Goal: Transaction & Acquisition: Purchase product/service

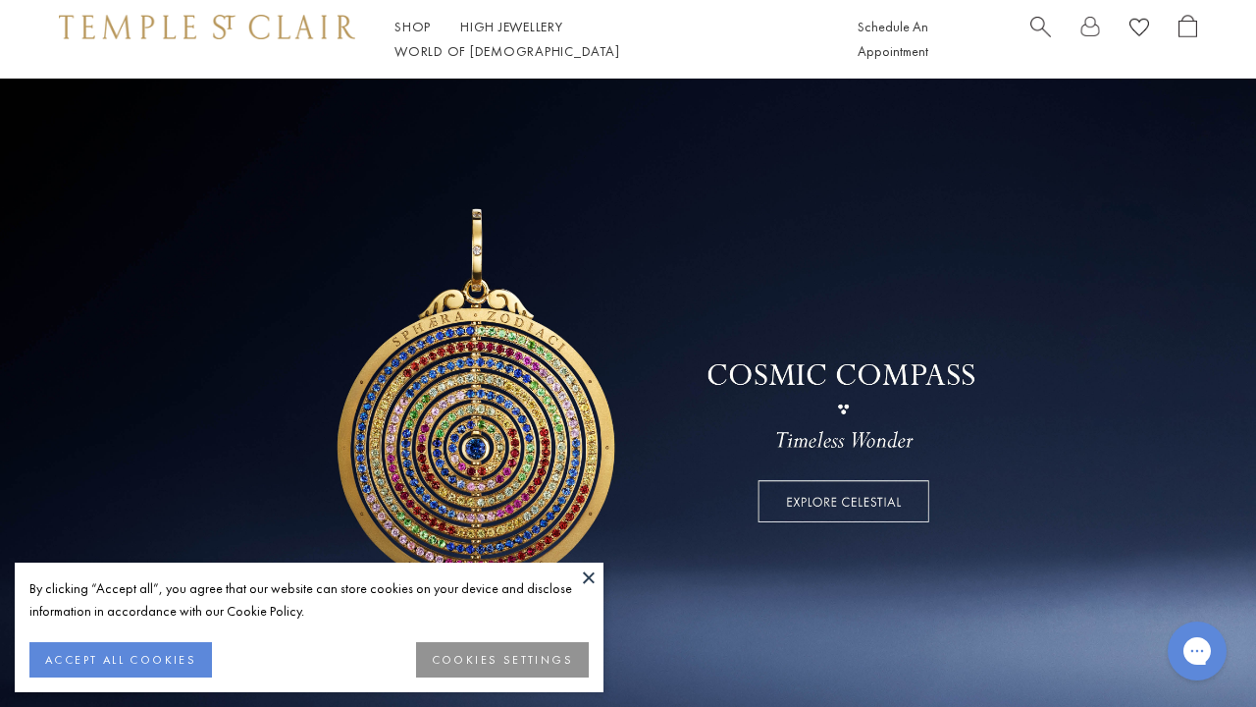
click at [587, 569] on button at bounding box center [588, 576] width 29 height 29
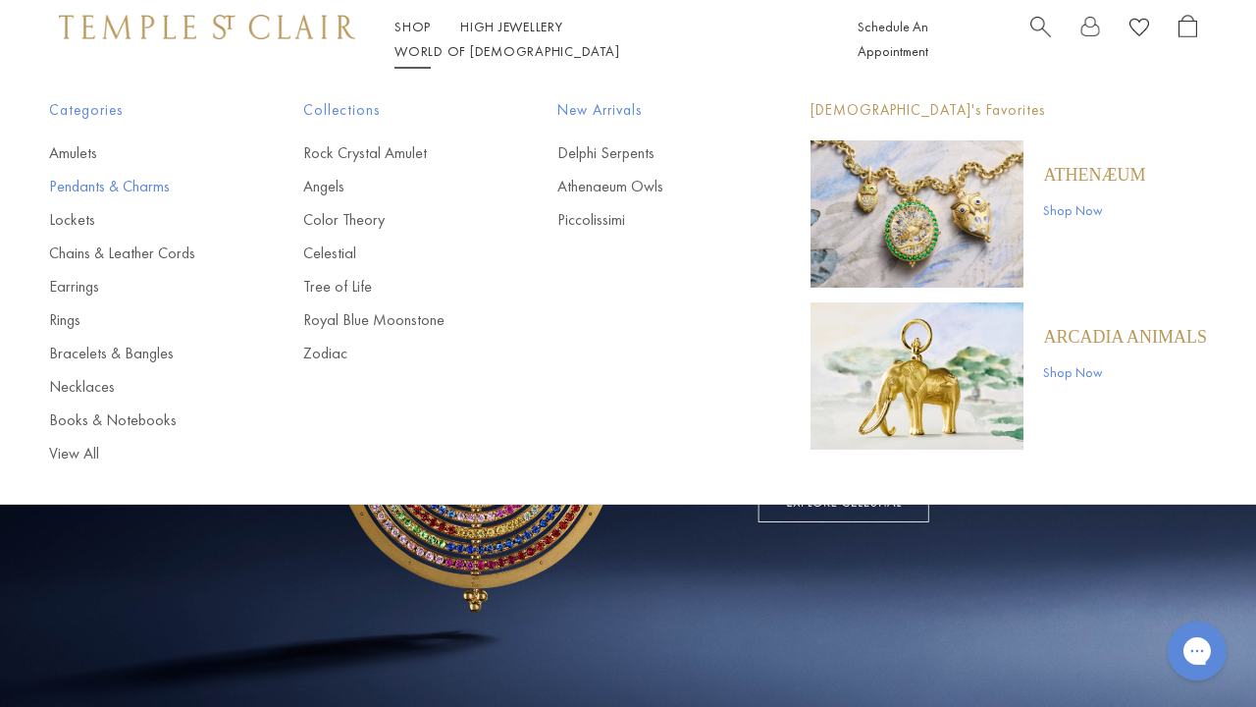
click at [130, 176] on link "Pendants & Charms" at bounding box center [137, 187] width 176 height 22
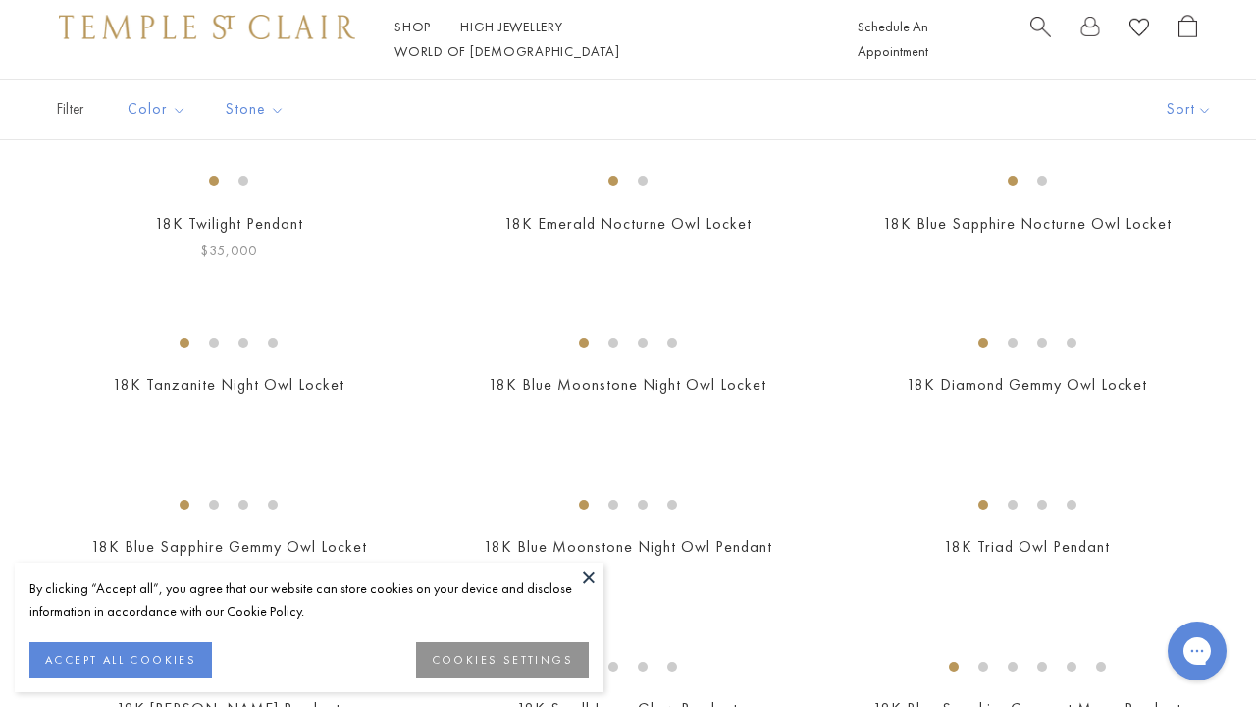
scroll to position [197, 0]
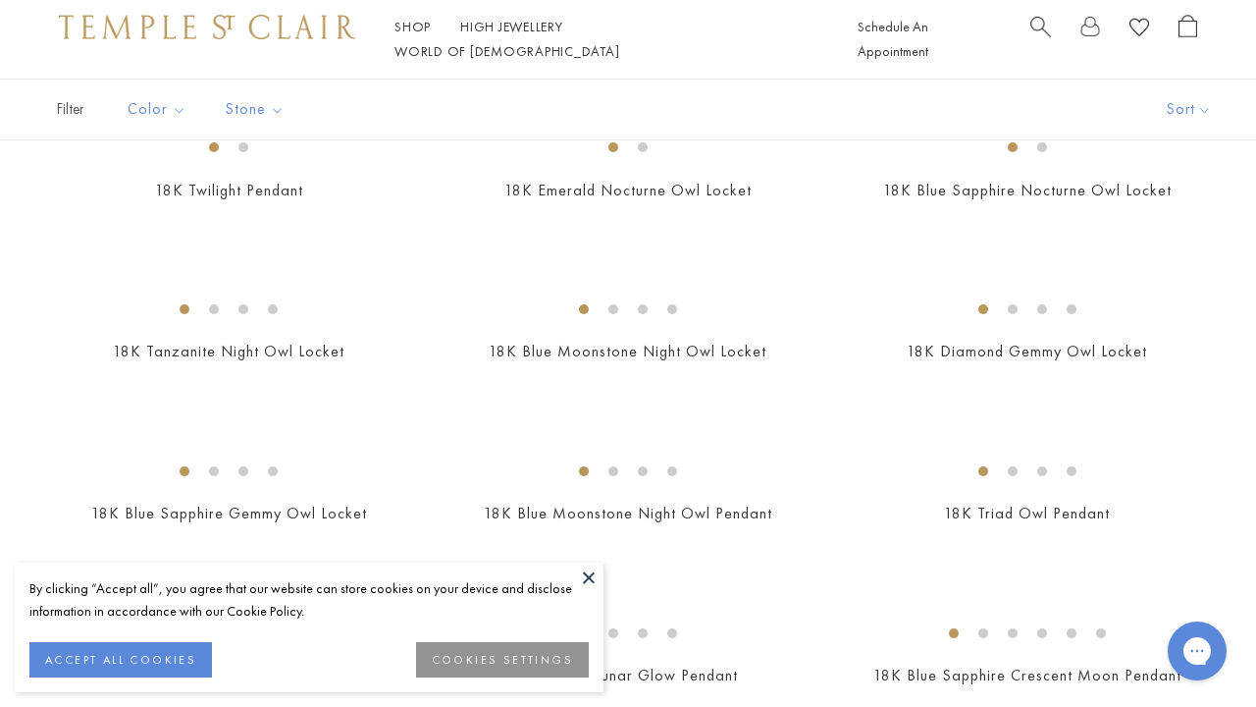
click at [584, 568] on button at bounding box center [588, 576] width 29 height 29
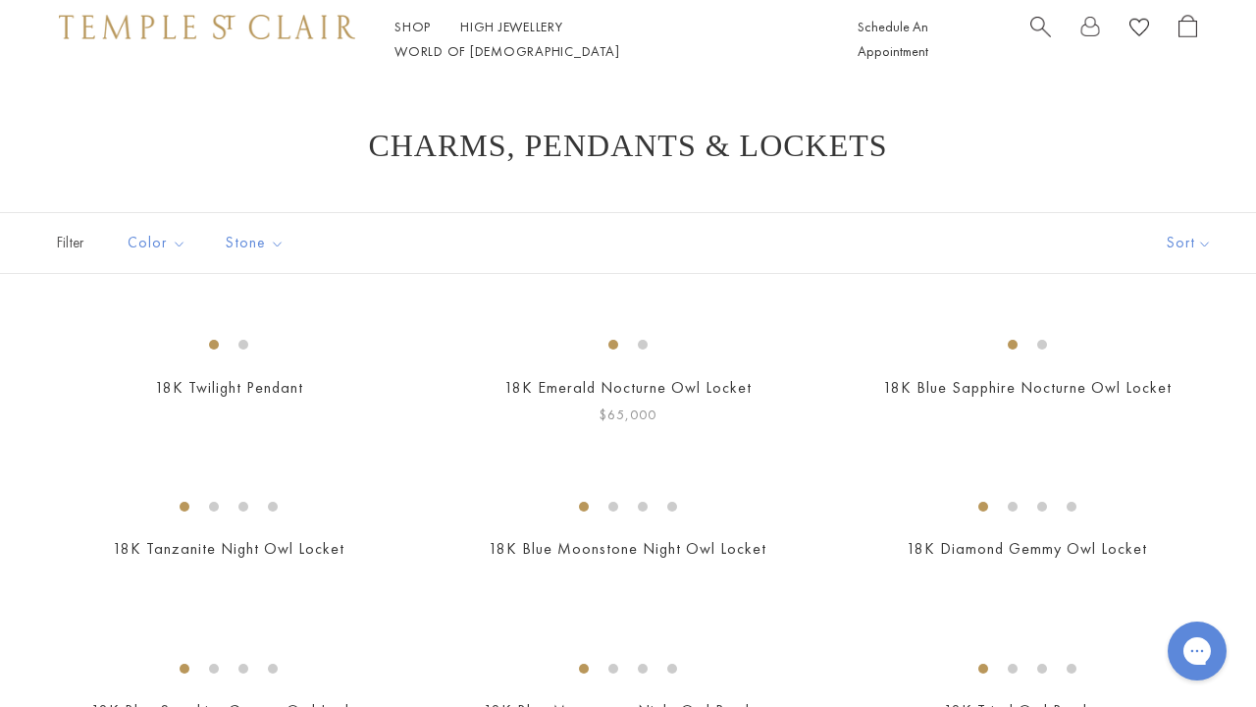
scroll to position [0, 0]
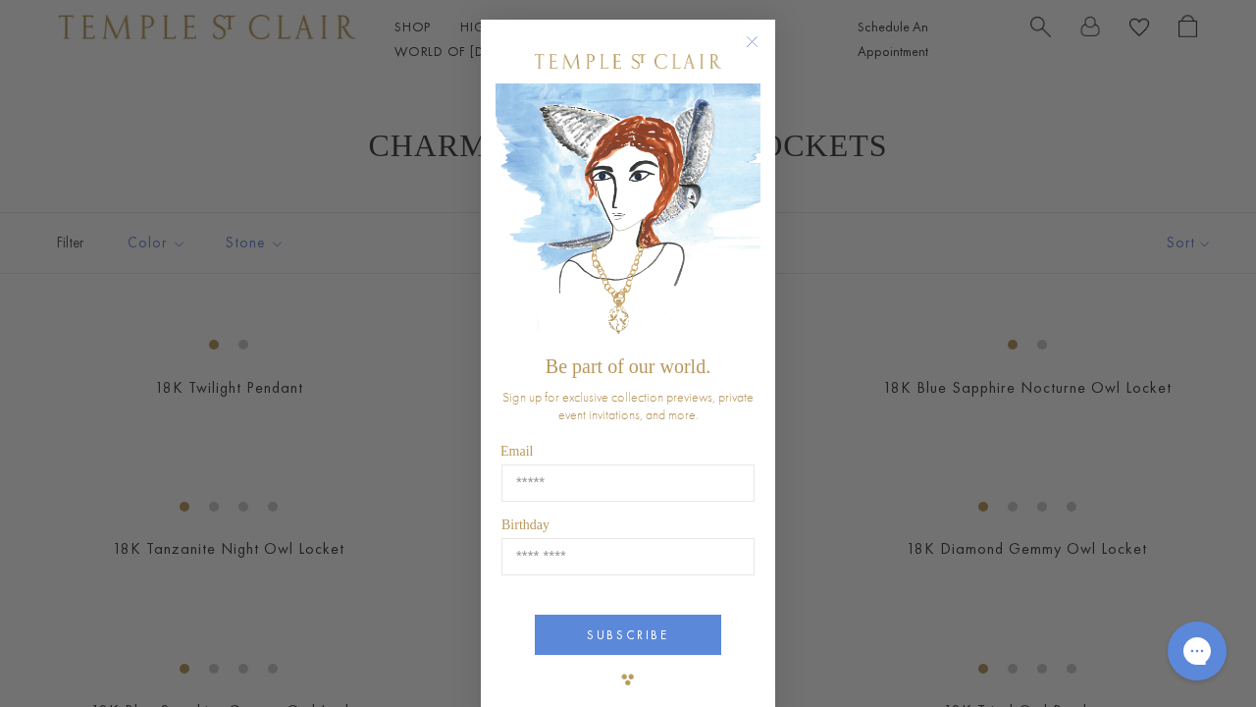
click at [751, 30] on circle "Close dialog" at bounding box center [753, 42] width 24 height 24
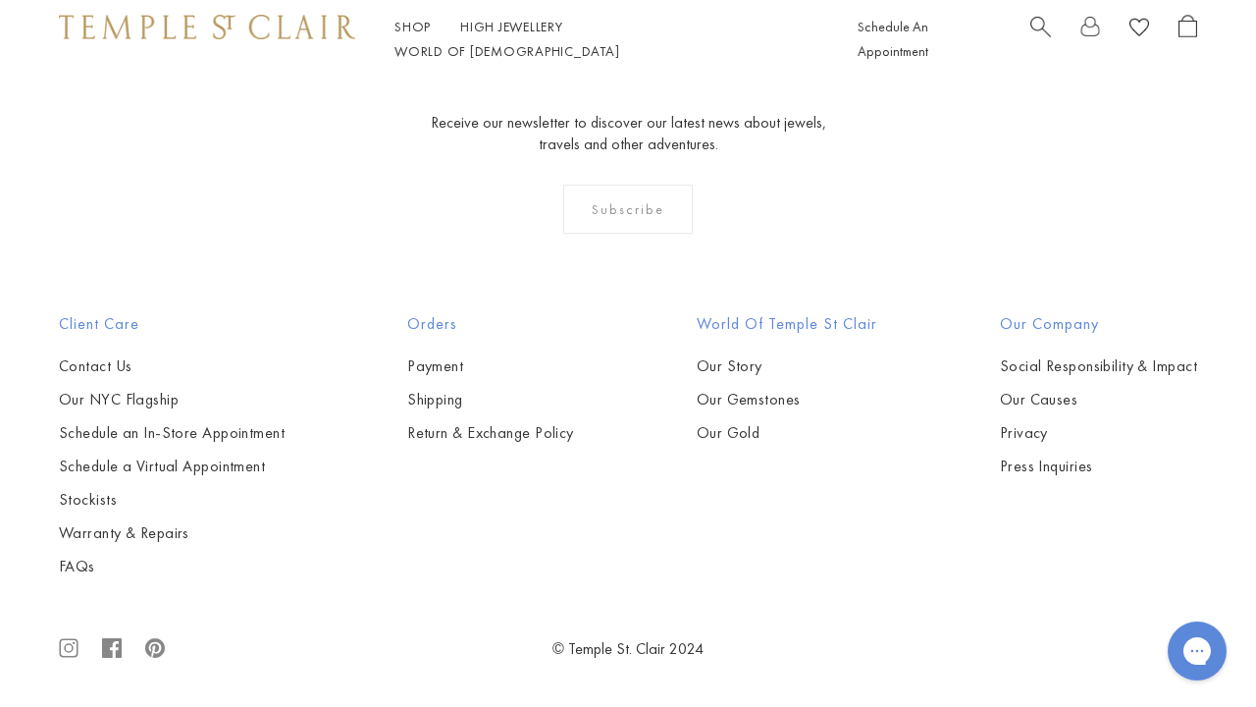
scroll to position [9625, 0]
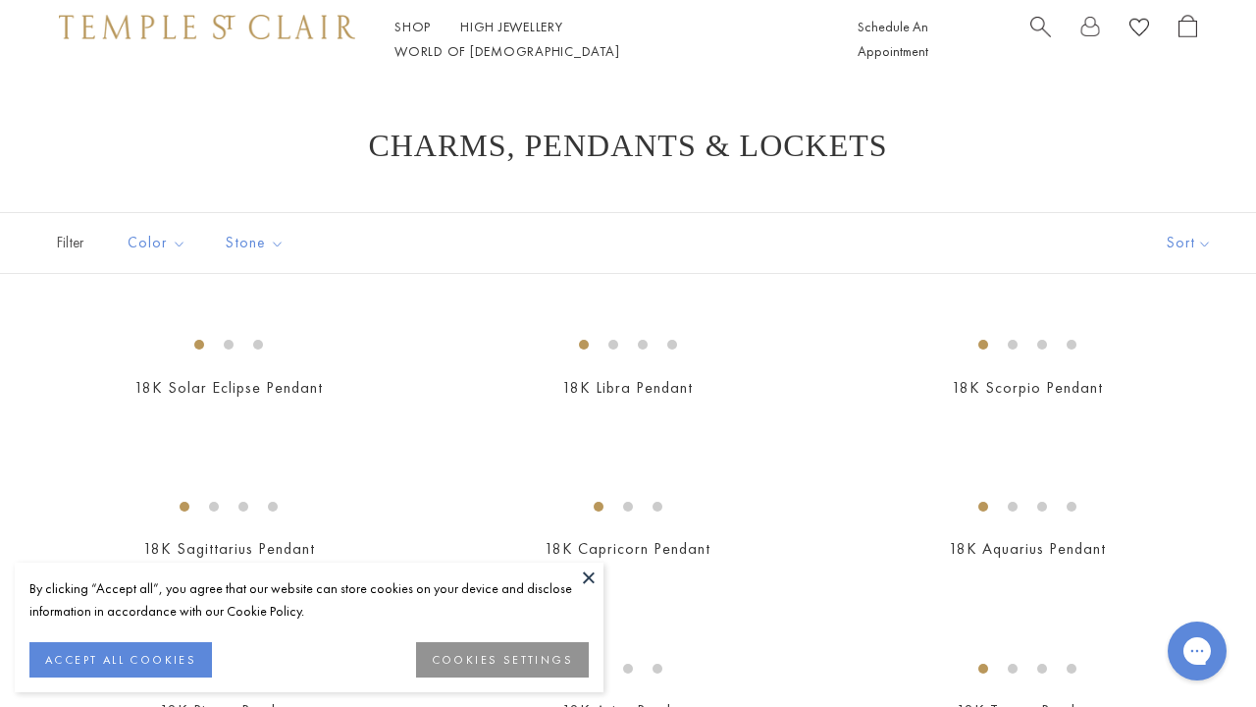
click at [590, 574] on button at bounding box center [588, 576] width 29 height 29
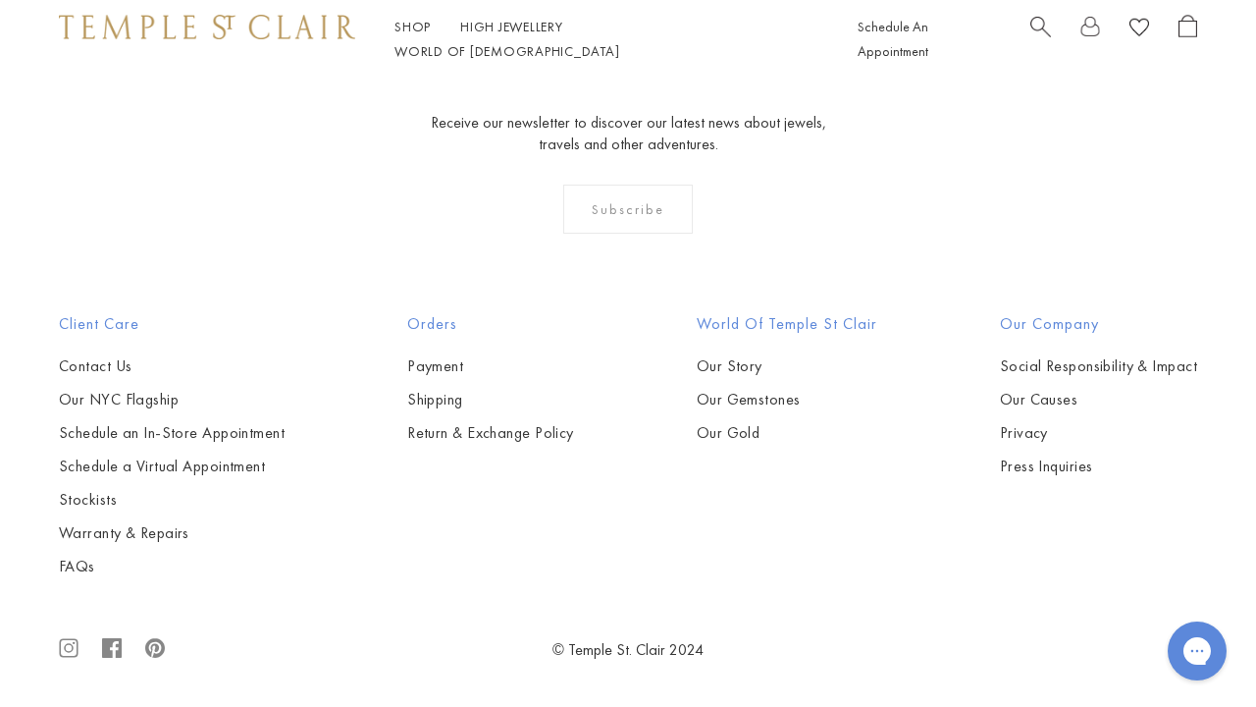
scroll to position [7630, 0]
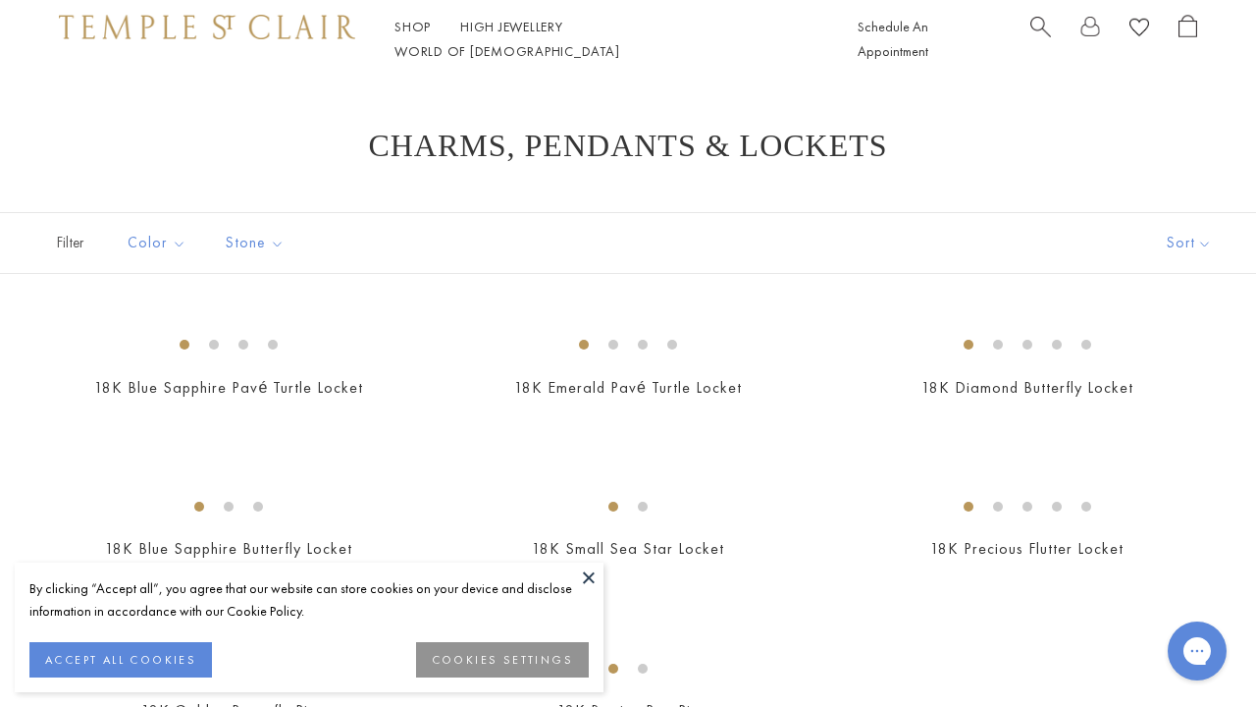
click at [585, 577] on button at bounding box center [588, 576] width 29 height 29
